Goal: Check status: Check status

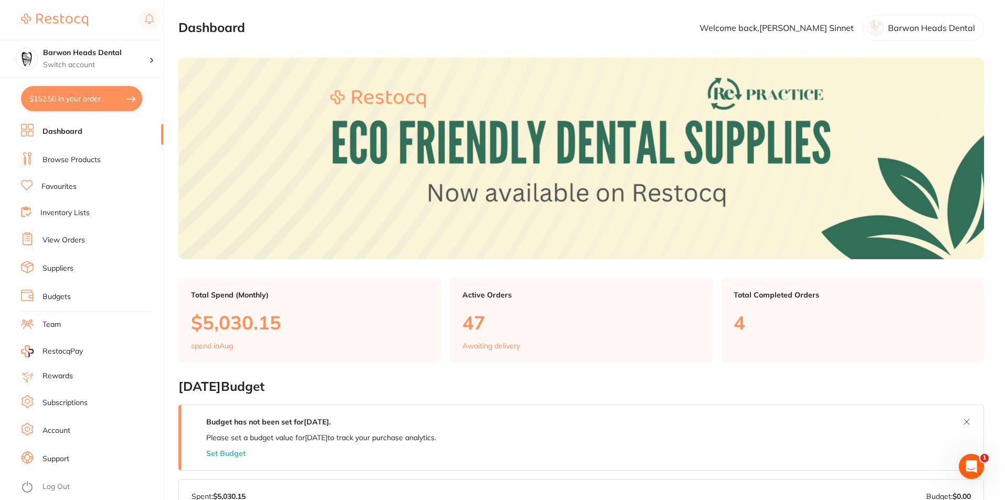
click at [53, 187] on link "Favourites" at bounding box center [58, 186] width 35 height 10
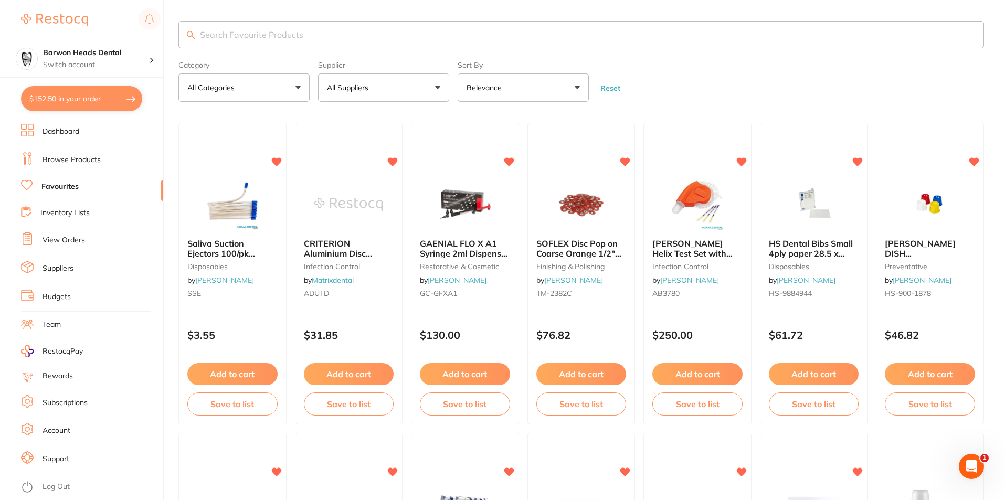
click at [63, 238] on link "View Orders" at bounding box center [63, 240] width 42 height 10
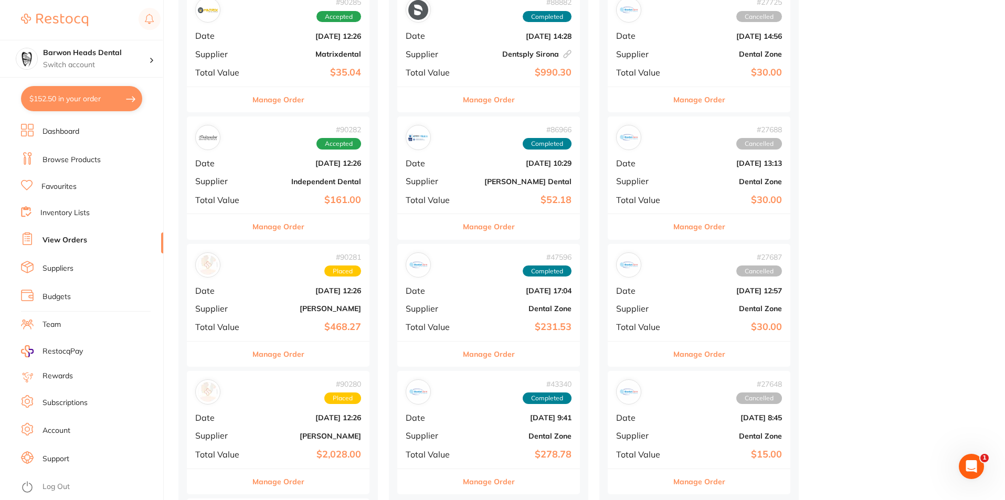
scroll to position [210, 0]
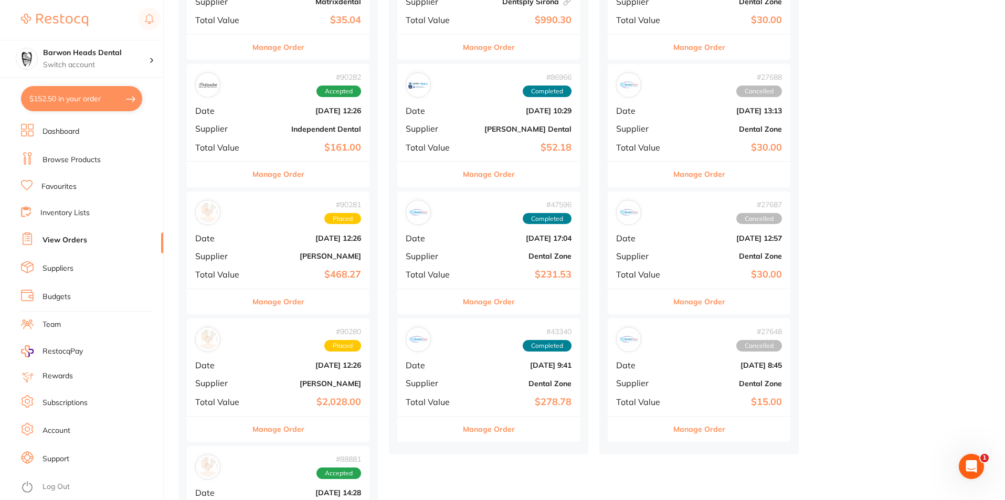
click at [279, 365] on b "[DATE] 12:26" at bounding box center [308, 365] width 105 height 8
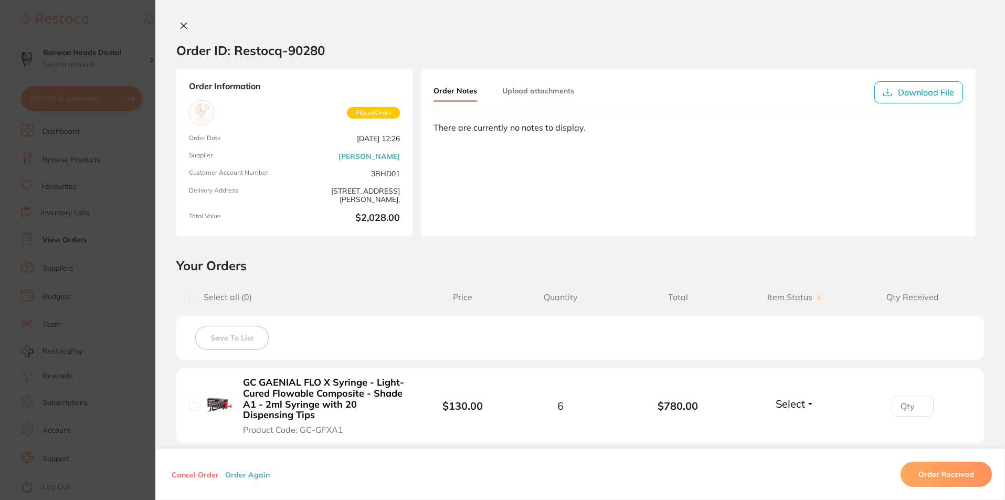
click at [181, 25] on icon at bounding box center [183, 26] width 8 height 8
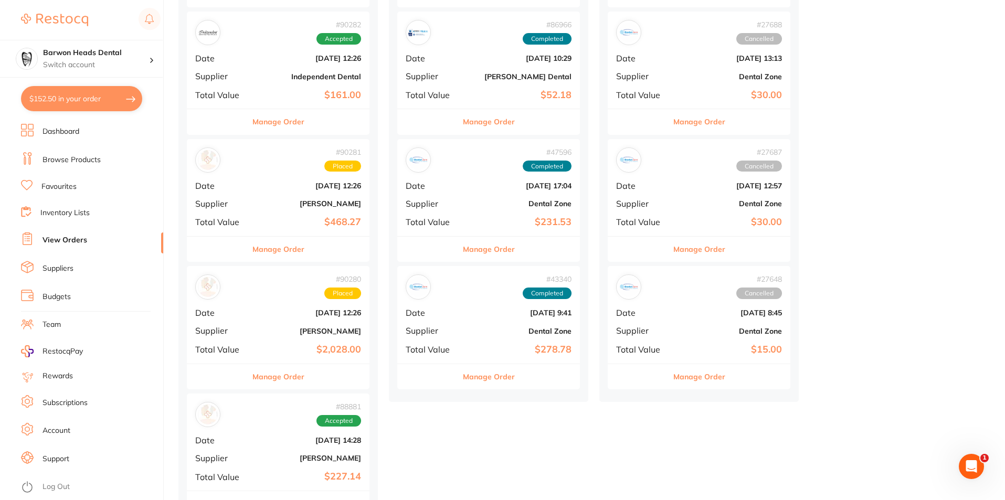
click at [287, 380] on button "Manage Order" at bounding box center [278, 376] width 52 height 25
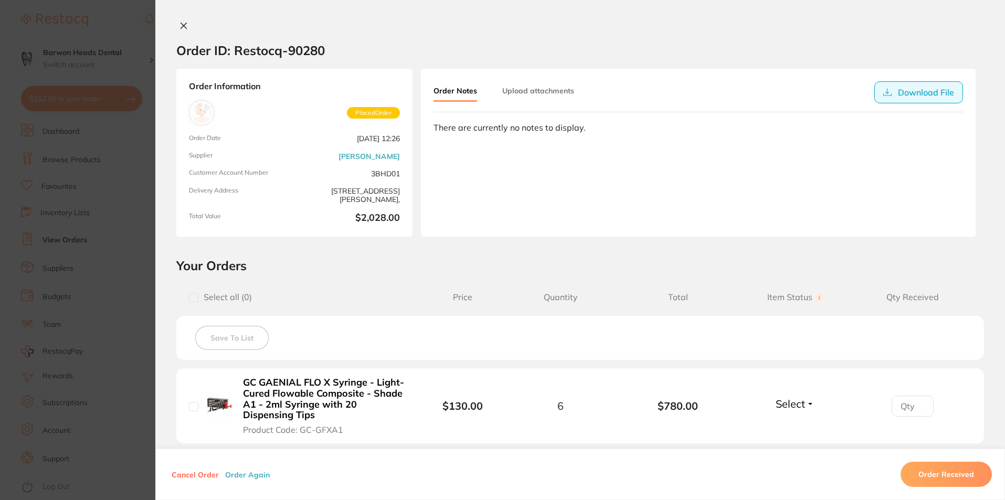
click at [925, 94] on button "Download File" at bounding box center [918, 92] width 89 height 22
click at [182, 24] on icon at bounding box center [184, 26] width 6 height 6
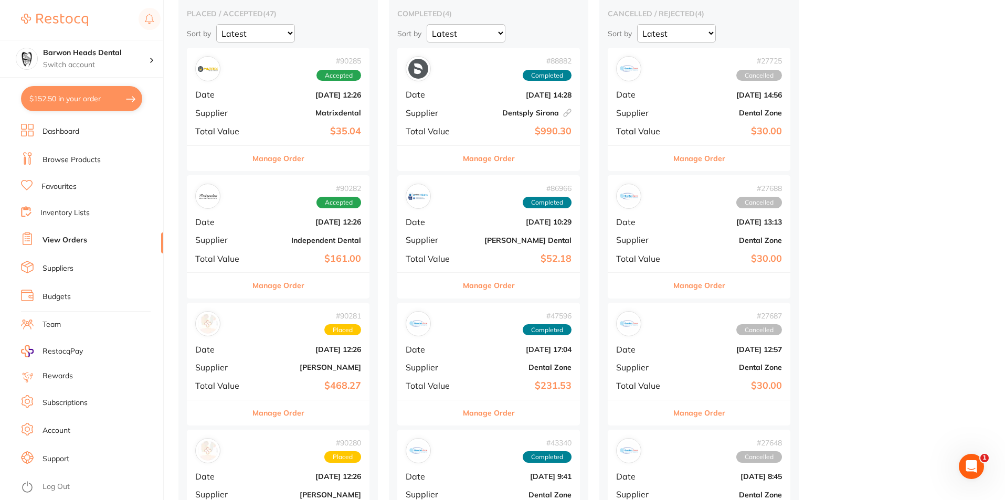
scroll to position [157, 0]
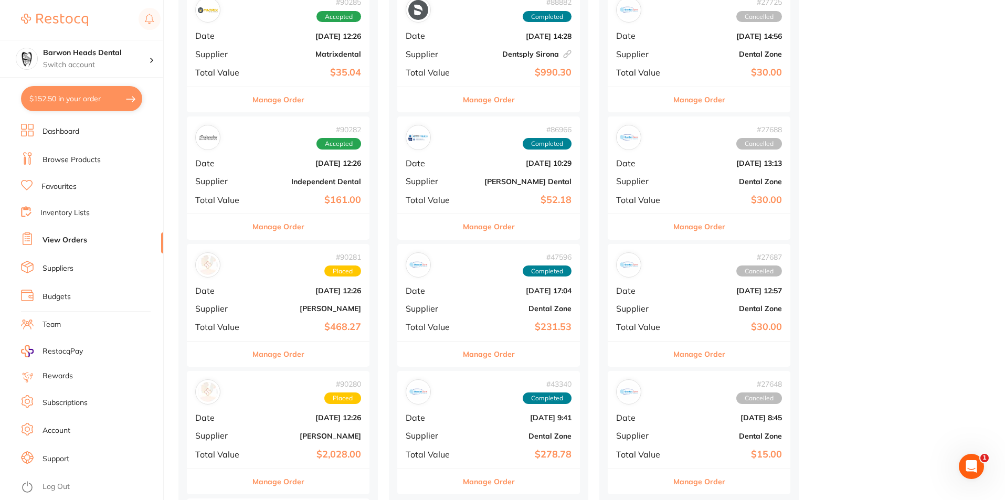
click at [282, 355] on button "Manage Order" at bounding box center [278, 353] width 52 height 25
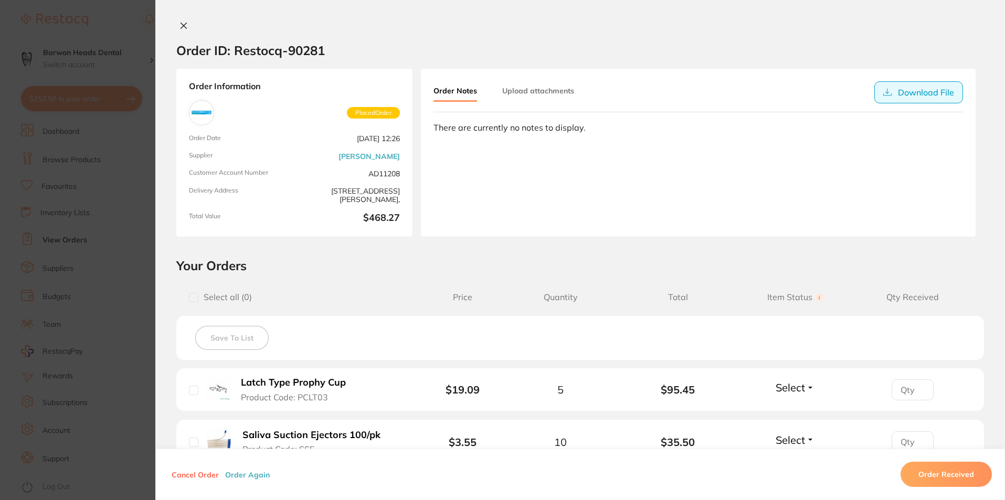
click at [917, 95] on button "Download File" at bounding box center [918, 92] width 89 height 22
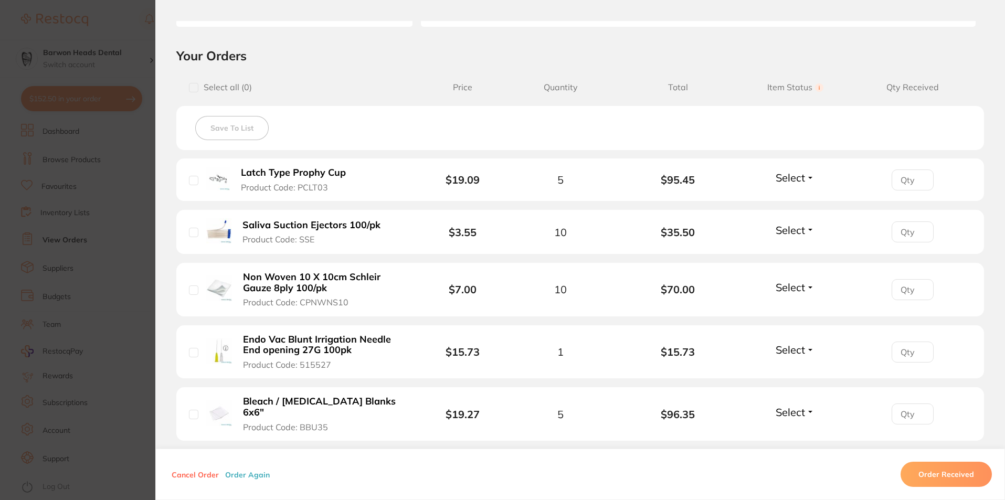
scroll to position [262, 0]
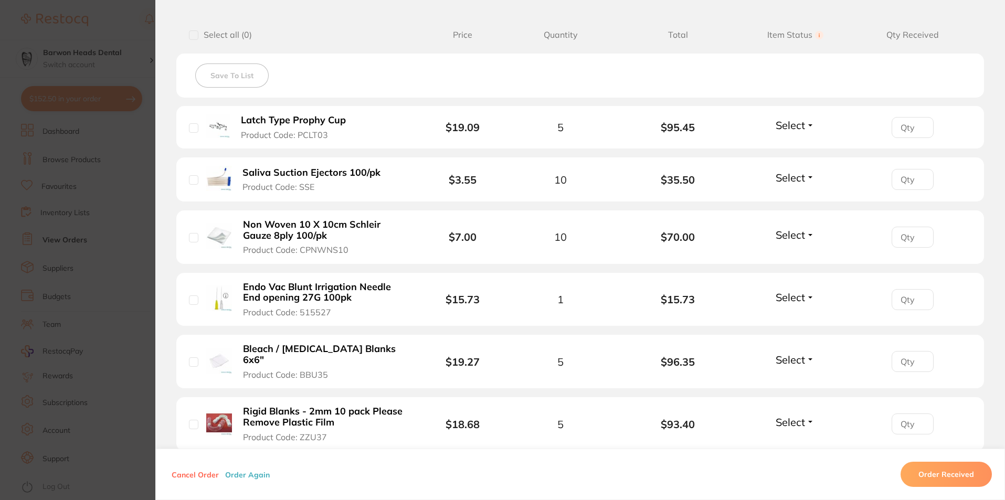
drag, startPoint x: 334, startPoint y: 137, endPoint x: 302, endPoint y: 136, distance: 32.0
click at [302, 136] on button "Latch Type Prophy Cup Product Code: PCLT03" at bounding box center [298, 127] width 121 height 26
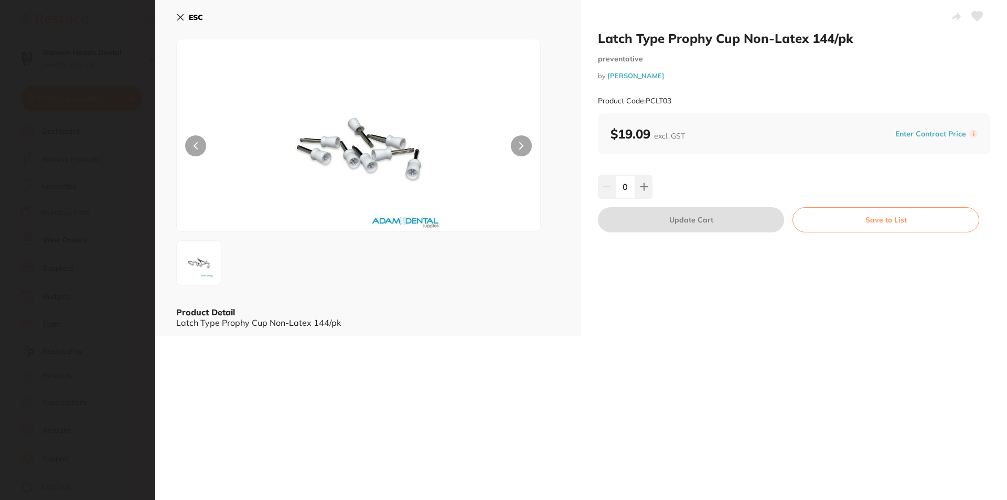
scroll to position [0, 0]
click at [180, 15] on icon at bounding box center [180, 17] width 8 height 8
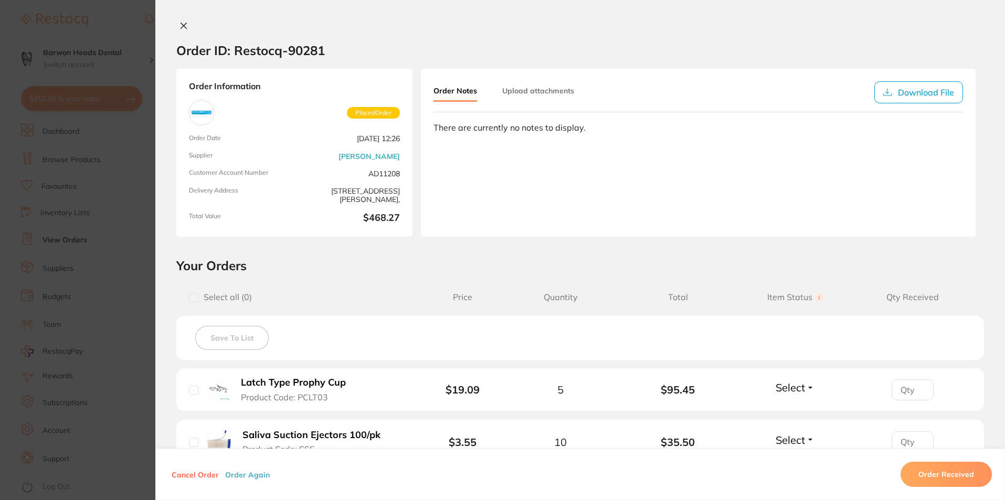
click at [181, 26] on icon at bounding box center [184, 26] width 6 height 6
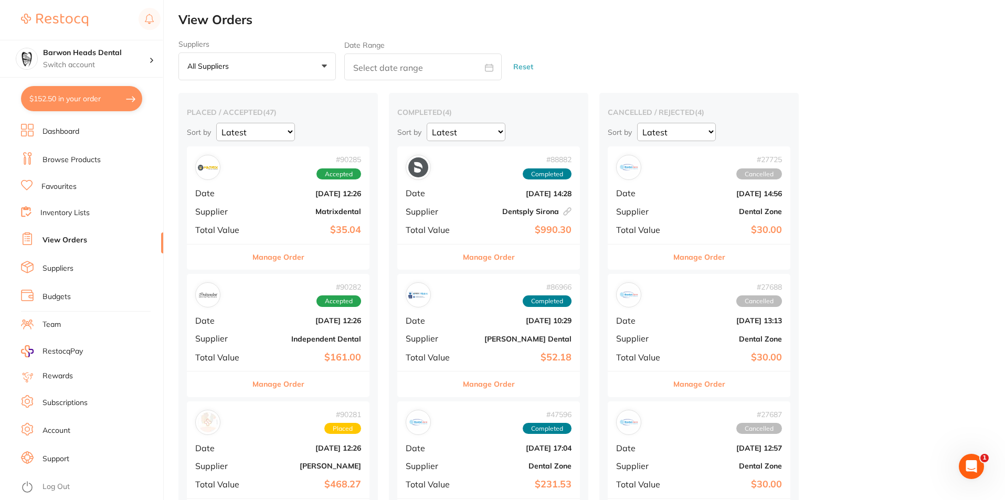
click at [83, 101] on button "$152.50 in your order" at bounding box center [81, 98] width 121 height 25
checkbox input "true"
